Goal: Find specific page/section: Find specific page/section

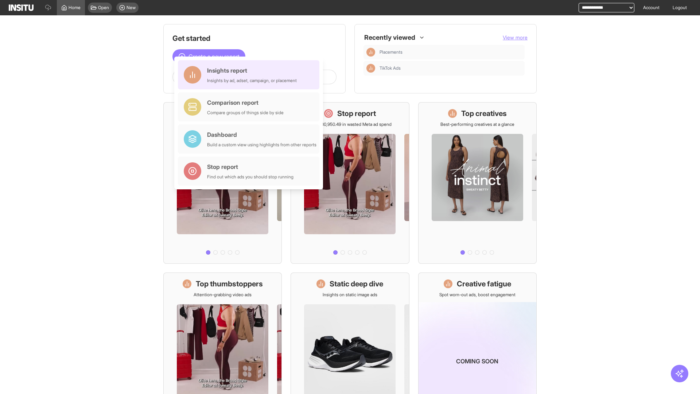
click at [250, 75] on div "Insights report Insights by ad, adset, campaign, or placement" at bounding box center [252, 75] width 90 height 18
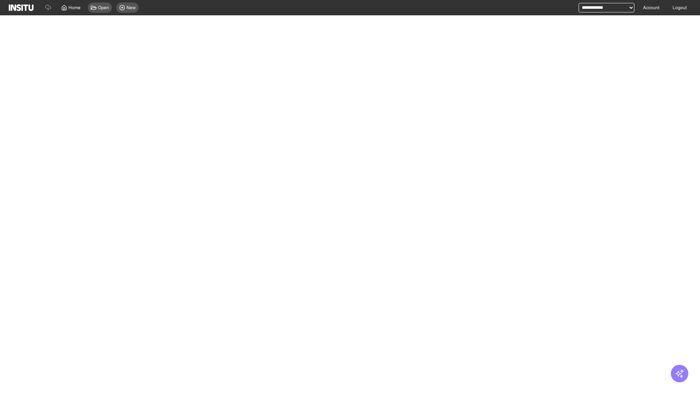
select select "**"
